Goal: Information Seeking & Learning: Learn about a topic

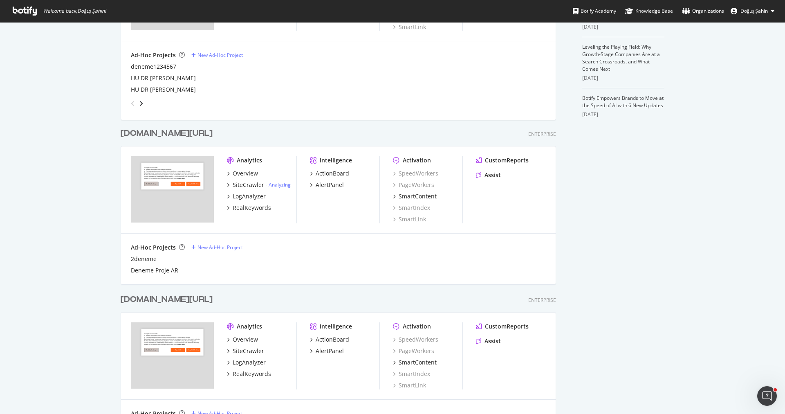
scroll to position [307, 0]
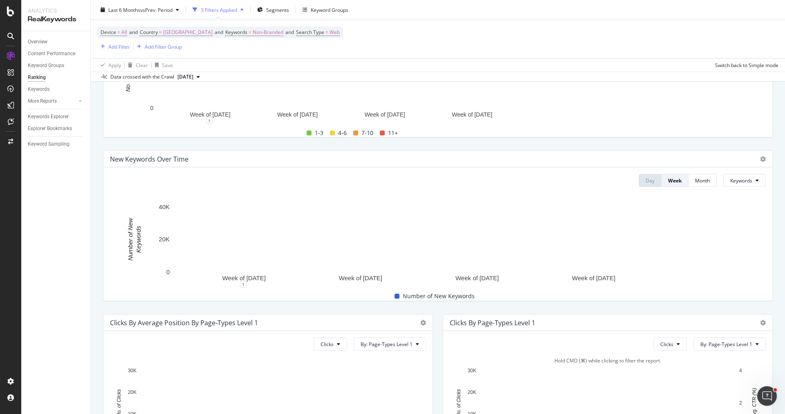
scroll to position [96, 0]
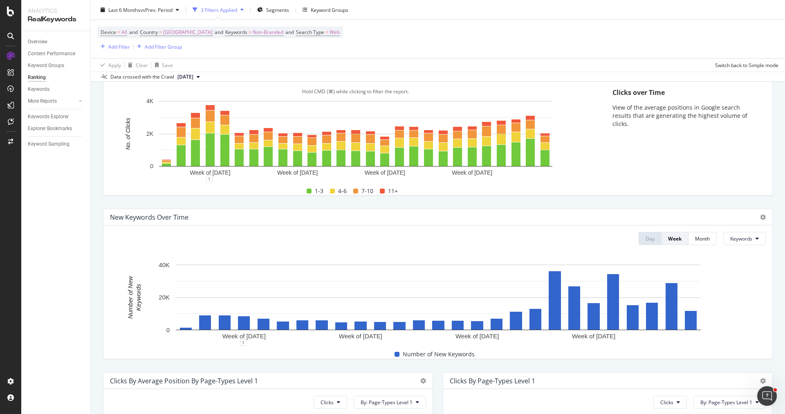
click at [389, 190] on span "11+" at bounding box center [393, 191] width 10 height 10
click at [383, 190] on span at bounding box center [382, 190] width 5 height 5
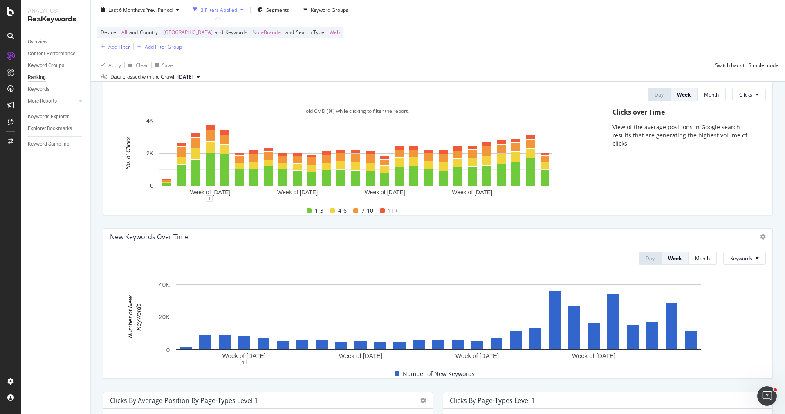
scroll to position [50, 0]
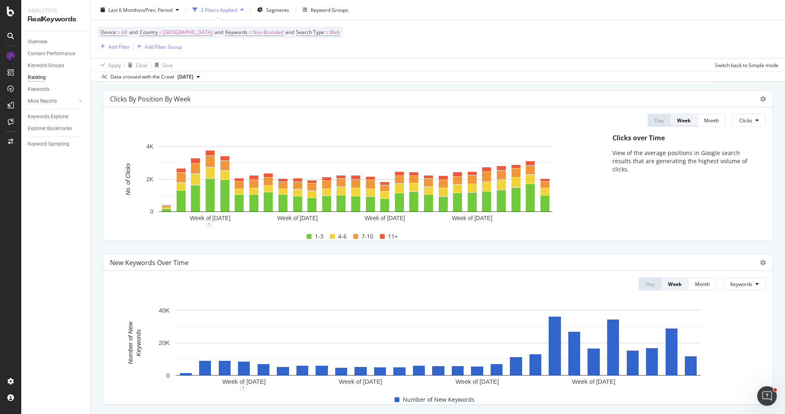
click at [684, 125] on div "Week" at bounding box center [683, 119] width 13 height 11
click at [749, 118] on span "Clicks" at bounding box center [745, 120] width 13 height 7
click at [743, 169] on div "Impressions" at bounding box center [755, 166] width 44 height 12
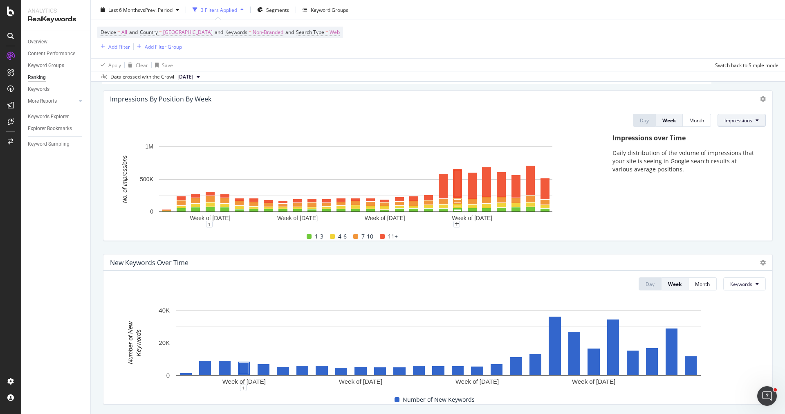
click at [735, 117] on span "Impressions" at bounding box center [738, 120] width 28 height 7
